Goal: Task Accomplishment & Management: Manage account settings

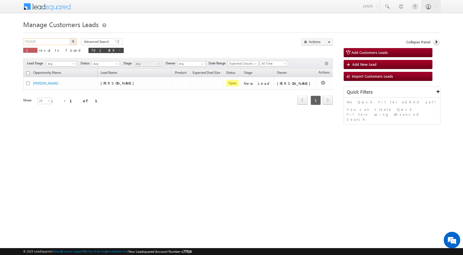
drag, startPoint x: 0, startPoint y: 0, endPoint x: 13, endPoint y: 44, distance: 46.0
click at [13, 44] on body "Menu [PERSON_NAME] sitar a6@ks erve." at bounding box center [231, 78] width 463 height 156
paste input "48853"
type input "748853"
click at [74, 43] on button "button" at bounding box center [72, 41] width 7 height 7
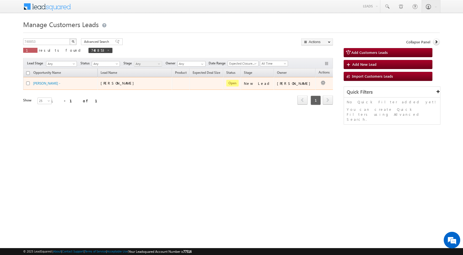
click at [301, 89] on td "[PERSON_NAME]" at bounding box center [295, 83] width 42 height 13
click at [308, 87] on link "Edit" at bounding box center [312, 90] width 28 height 7
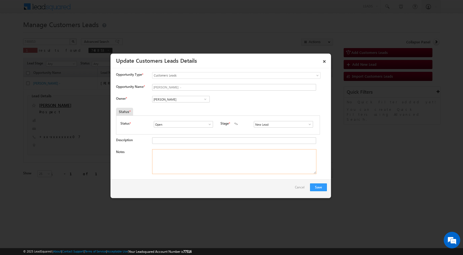
click at [181, 159] on textarea "Notes" at bounding box center [234, 161] width 164 height 25
paste textarea "748853 / VAMSINGH / 8602627907 / CONSTRUCTION / OWNER - HIMSELF / 451114 TO KHA…"
type textarea "748853 / VAMSINGH / 8602627907 / CONSTRUCTION / OWNER - HIMSELF / 451114 TO KHA…"
click at [208, 97] on link at bounding box center [205, 99] width 7 height 6
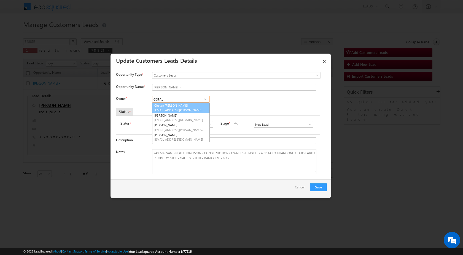
click at [185, 105] on link "[PERSON_NAME] Prajapati [EMAIL_ADDRESS][PERSON_NAME][DOMAIN_NAME]" at bounding box center [181, 107] width 58 height 10
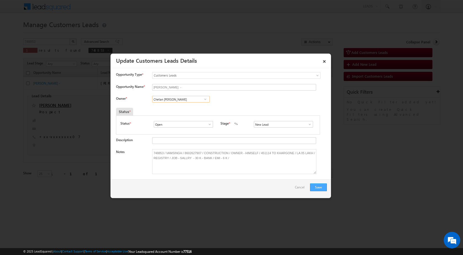
type input "Chetan [PERSON_NAME]"
click at [324, 190] on button "Save" at bounding box center [318, 187] width 17 height 8
